Goal: Check status

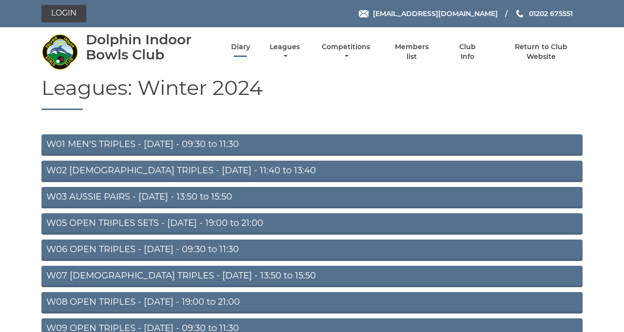
click at [250, 52] on link "Diary" at bounding box center [240, 46] width 19 height 9
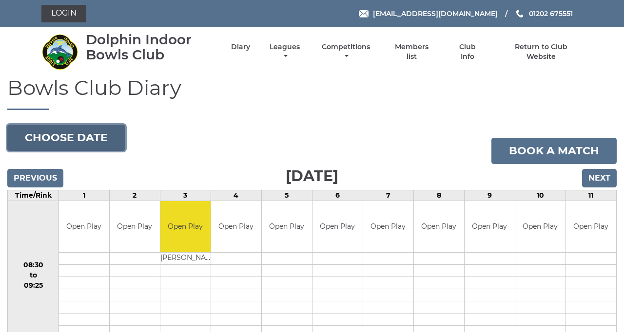
click at [125, 151] on button "Choose date" at bounding box center [66, 138] width 118 height 26
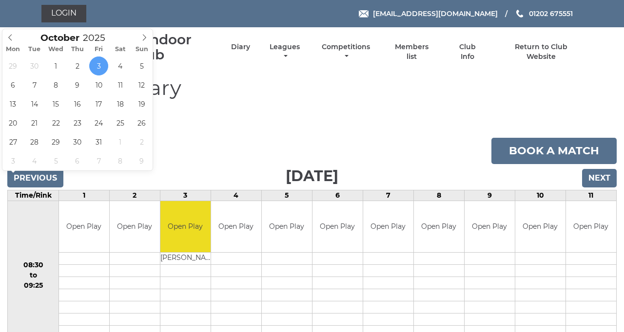
type input "[DATE]"
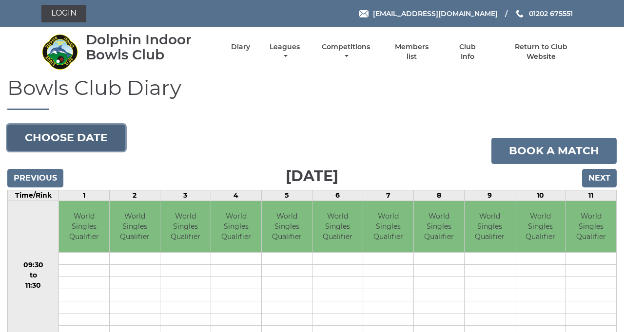
click at [125, 151] on button "Choose date" at bounding box center [66, 138] width 118 height 26
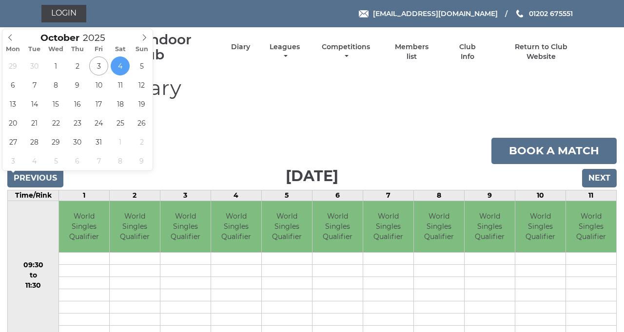
type input "[DATE]"
